Goal: Information Seeking & Learning: Learn about a topic

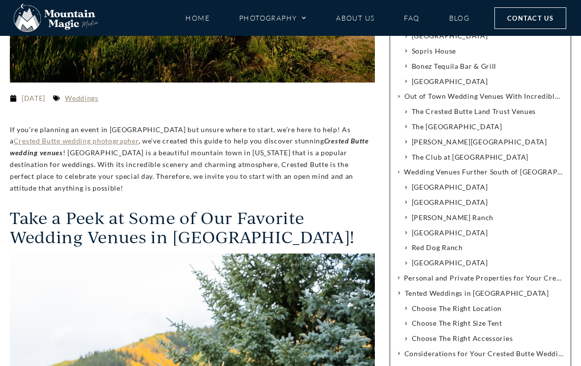
scroll to position [300, 0]
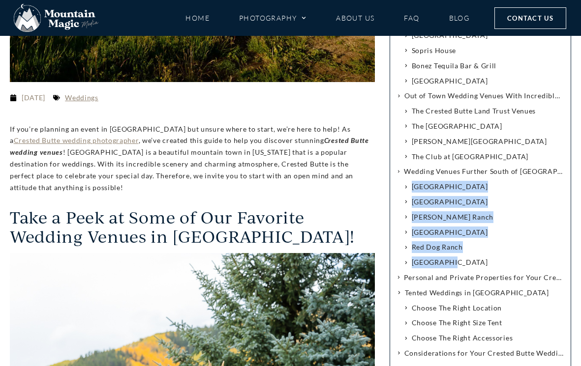
drag, startPoint x: 459, startPoint y: 262, endPoint x: 398, endPoint y: 184, distance: 98.8
click at [398, 184] on li "Wedding Venues Further South of [GEOGRAPHIC_DATA] [GEOGRAPHIC_DATA] [GEOGRAPHIC…" at bounding box center [480, 217] width 166 height 103
copy ul "[GEOGRAPHIC_DATA] [GEOGRAPHIC_DATA] [PERSON_NAME][GEOGRAPHIC_DATA] [GEOGRAPHIC_…"
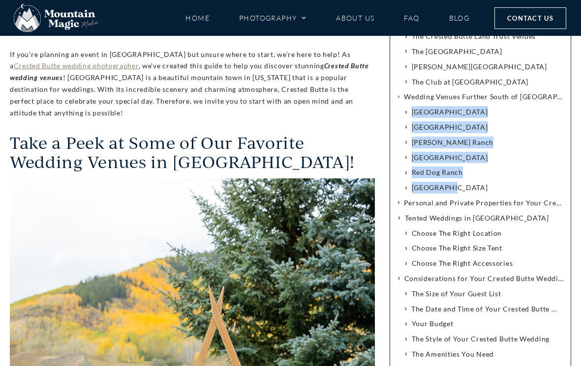
scroll to position [391, 0]
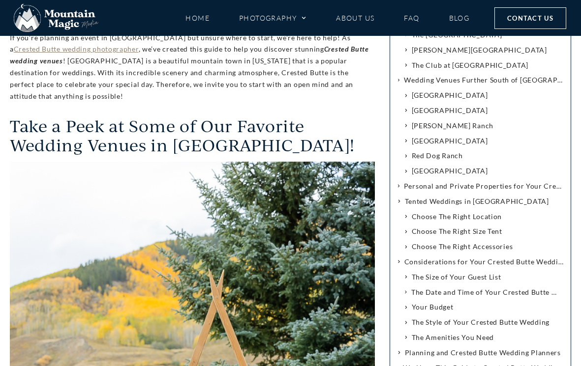
click at [398, 186] on icon at bounding box center [398, 185] width 2 height 3
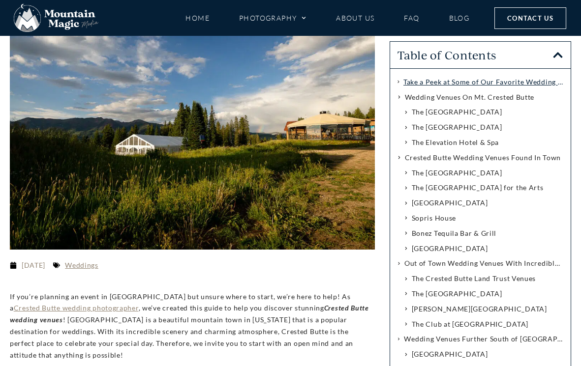
scroll to position [130, 0]
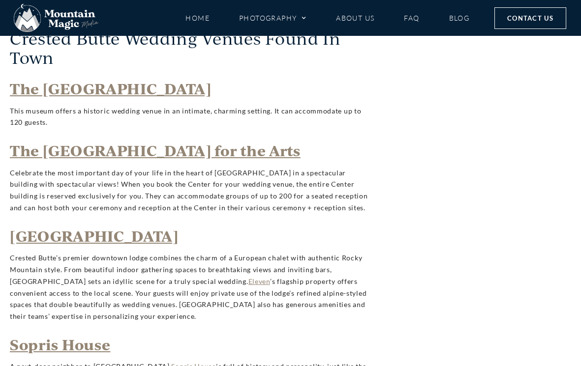
scroll to position [1632, 0]
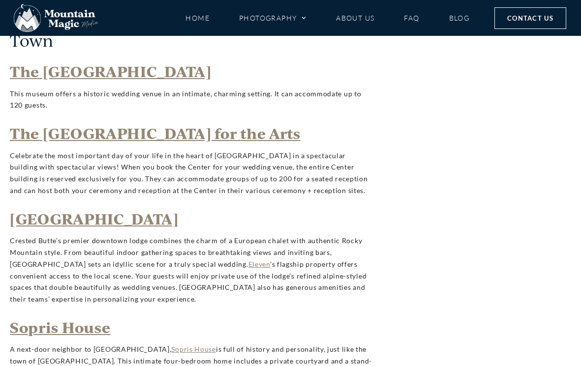
click at [224, 211] on h3 "[GEOGRAPHIC_DATA]" at bounding box center [192, 219] width 365 height 17
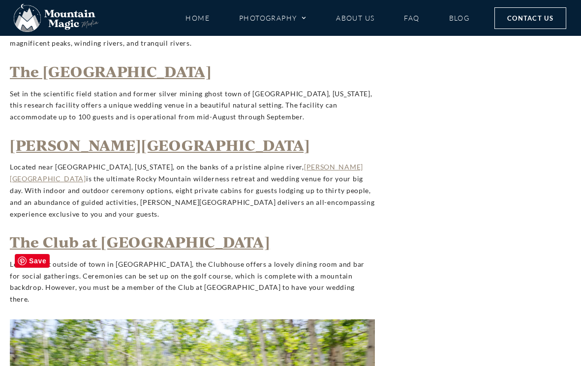
scroll to position [2519, 0]
